Goal: Transaction & Acquisition: Purchase product/service

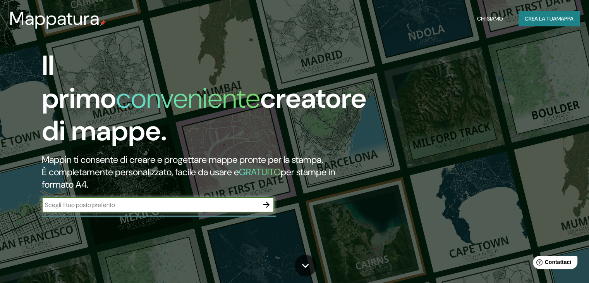
click at [529, 14] on font "Crea la tua" at bounding box center [540, 19] width 32 height 10
